Goal: Use online tool/utility: Utilize a website feature to perform a specific function

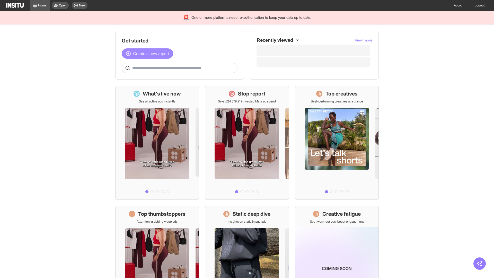
click at [149, 54] on span "Create a new report" at bounding box center [151, 53] width 36 height 6
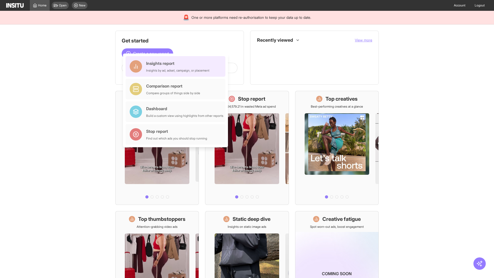
click at [177, 66] on div "Insights report Insights by ad, adset, campaign, or placement" at bounding box center [177, 66] width 63 height 12
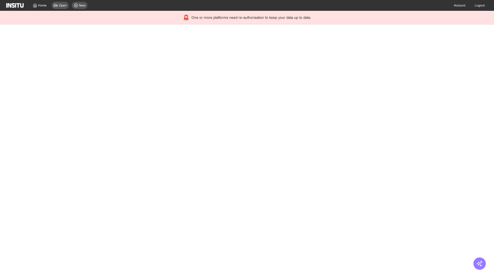
select select "**"
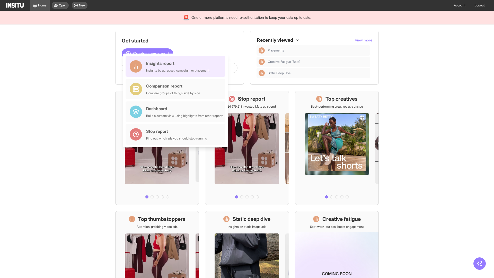
click at [177, 66] on div "Insights report Insights by ad, adset, campaign, or placement" at bounding box center [177, 66] width 63 height 12
